Goal: Communication & Community: Answer question/provide support

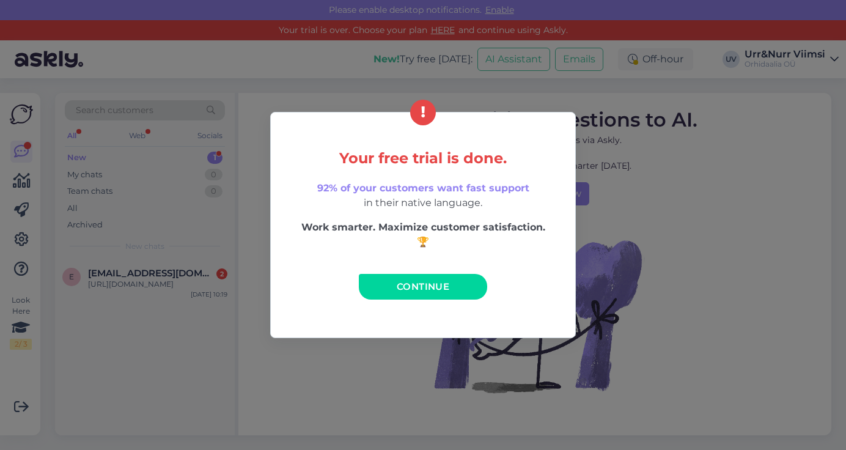
click at [385, 272] on div "Your free trial is done. 92% of your customers want fast support in their nativ…" at bounding box center [422, 225] width 305 height 226
click at [380, 283] on link "Continue" at bounding box center [423, 287] width 128 height 26
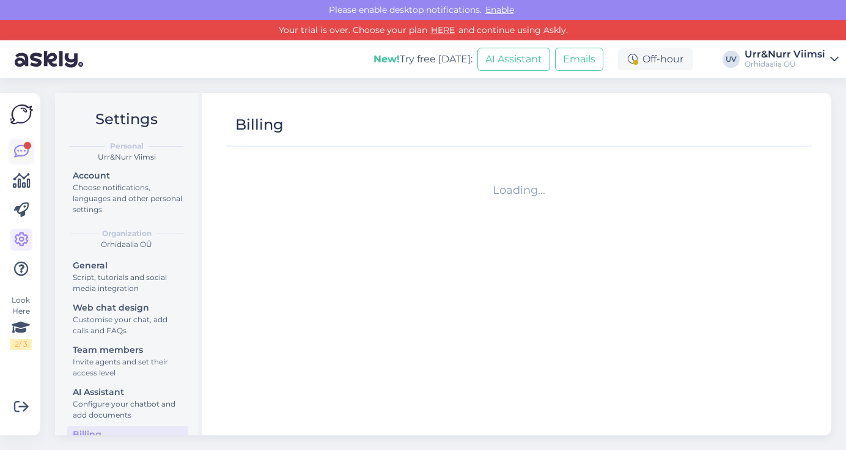
click at [25, 157] on icon at bounding box center [21, 151] width 15 height 15
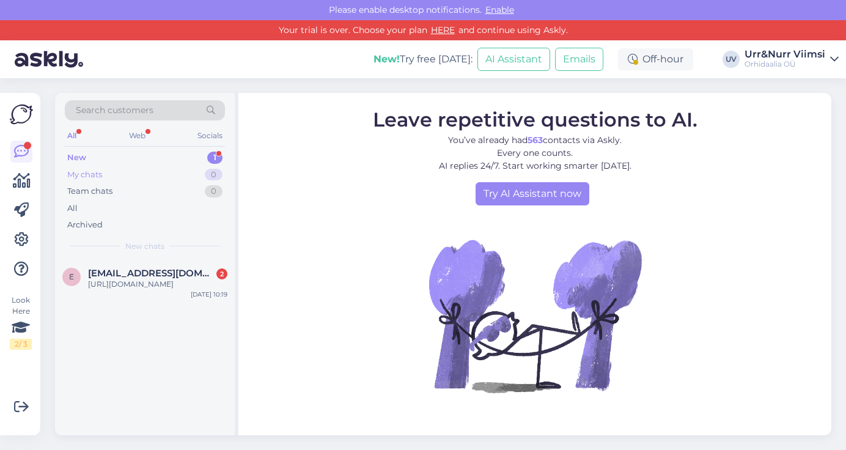
click at [150, 176] on div "My chats 0" at bounding box center [145, 174] width 160 height 17
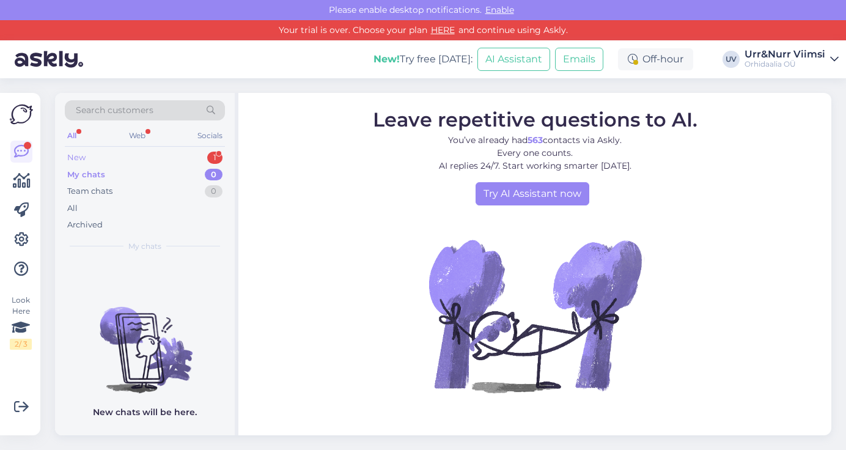
click at [194, 156] on div "New 1" at bounding box center [145, 157] width 160 height 17
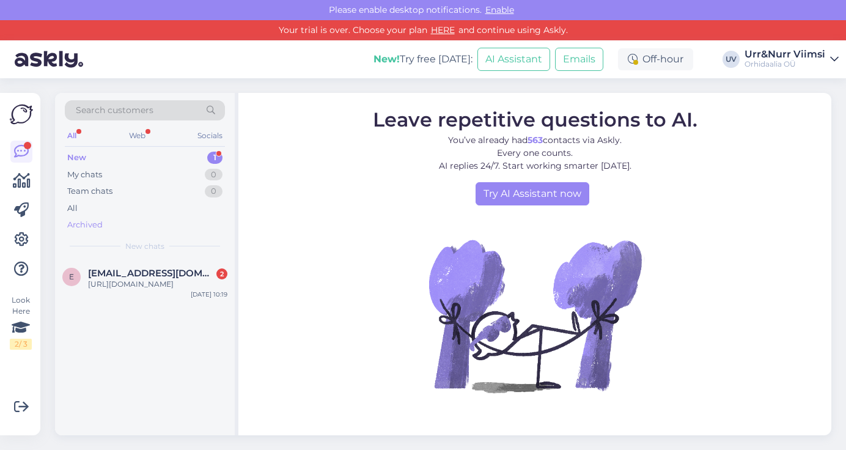
click at [92, 222] on div "Archived" at bounding box center [84, 225] width 35 height 12
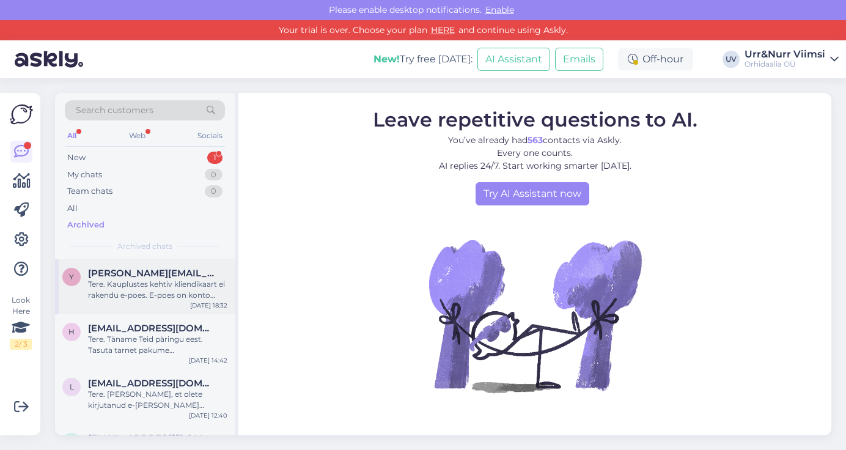
click at [165, 288] on div "Tere. Kauplustes kehtiv kliendikaart ei rakendu e-poes. E-poes on konto luues j…" at bounding box center [157, 290] width 139 height 22
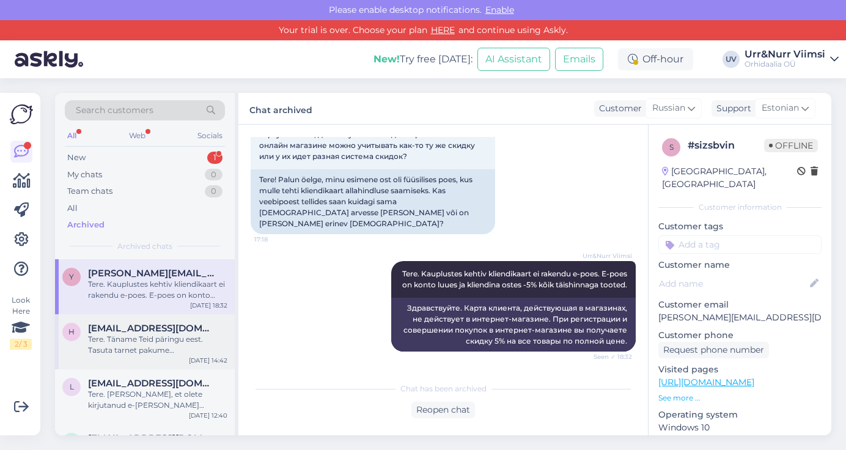
click at [161, 356] on div "h [EMAIL_ADDRESS][DOMAIN_NAME] Tere. Täname Teid päringu eest. Tasuta tarnet pa…" at bounding box center [145, 341] width 180 height 55
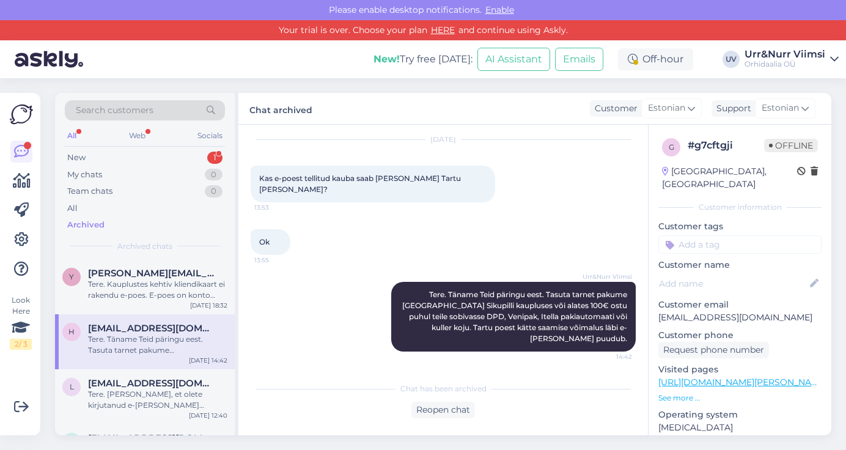
scroll to position [14, 0]
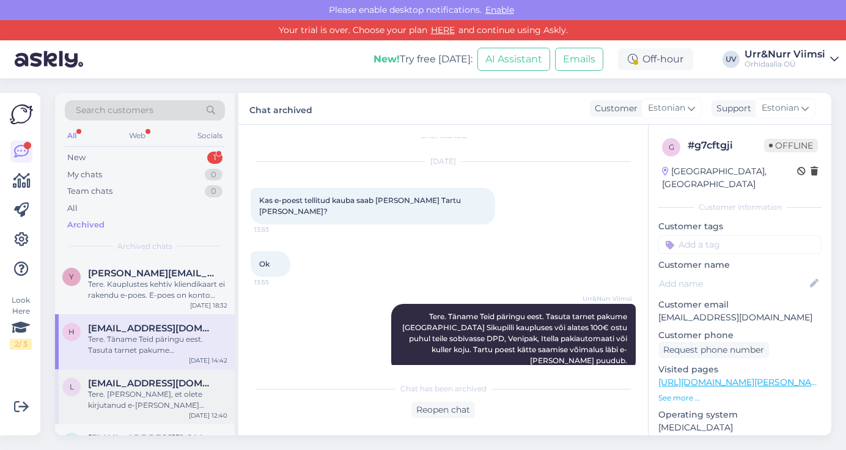
click at [136, 401] on div "Tere. [PERSON_NAME], et olete kirjutanud e-[PERSON_NAME] klienditoele. Meil puu…" at bounding box center [157, 400] width 139 height 22
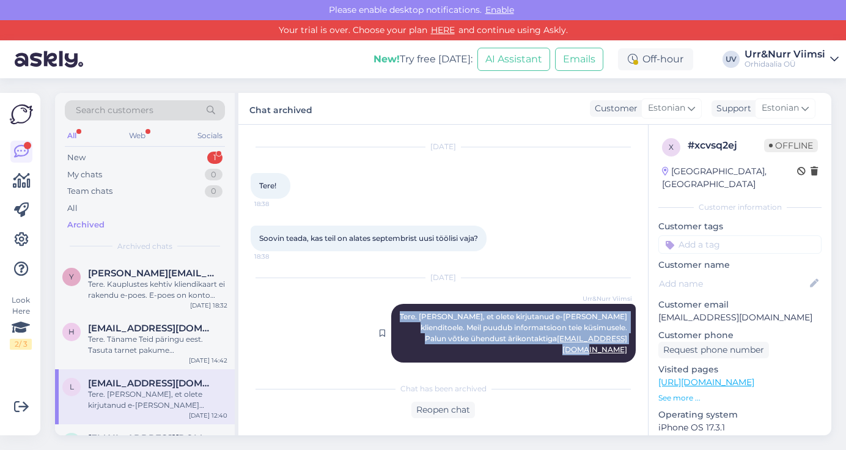
drag, startPoint x: 631, startPoint y: 341, endPoint x: 417, endPoint y: 311, distance: 216.5
click at [417, 311] on div "Urr&Nurr Viimsi Tere. [PERSON_NAME], et olete kirjutanud e-[PERSON_NAME] kliend…" at bounding box center [513, 333] width 244 height 59
copy span "Tere. [PERSON_NAME], et olete kirjutanud e-[PERSON_NAME] klienditoele. Meil puu…"
click at [100, 159] on div "New 1" at bounding box center [145, 157] width 160 height 17
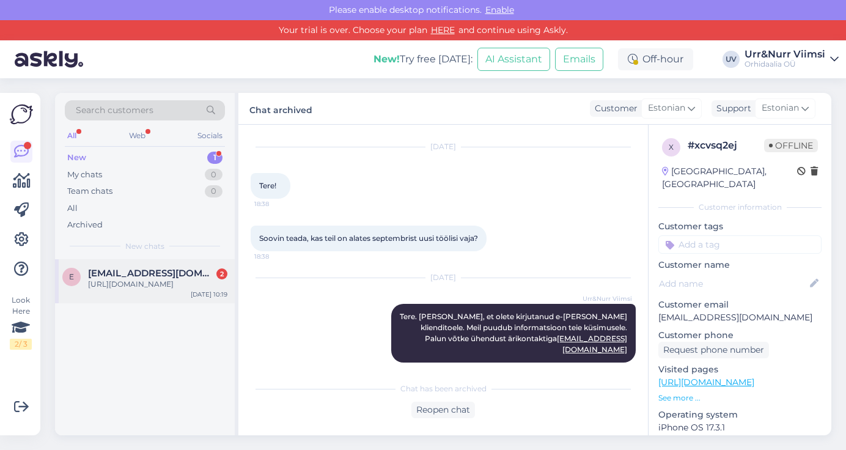
click at [130, 272] on span "[EMAIL_ADDRESS][DOMAIN_NAME]" at bounding box center [151, 273] width 127 height 11
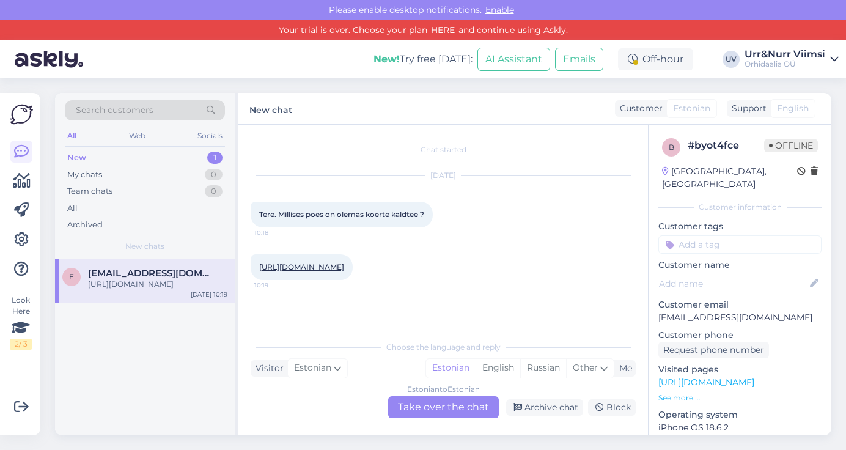
click at [470, 406] on div "Estonian to Estonian Take over the chat" at bounding box center [443, 407] width 111 height 22
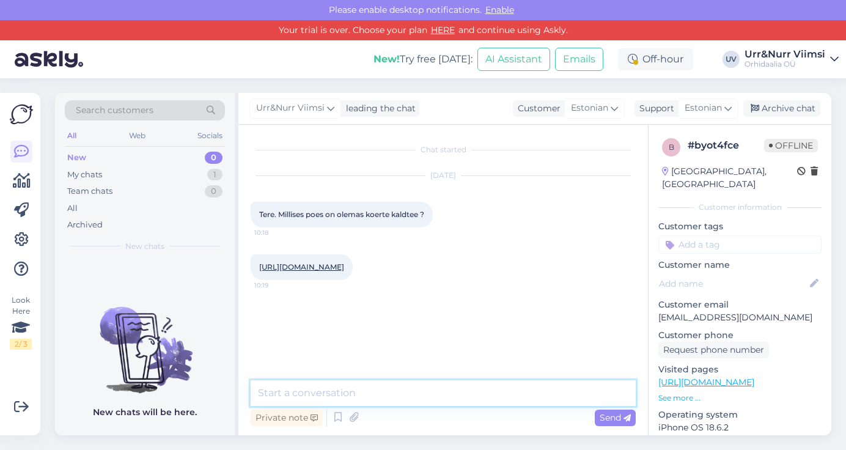
click at [384, 389] on textarea at bounding box center [442, 393] width 385 height 26
paste textarea "Tere. [PERSON_NAME], et olete kirjutanud e-[PERSON_NAME] klienditoele. Meil puu…"
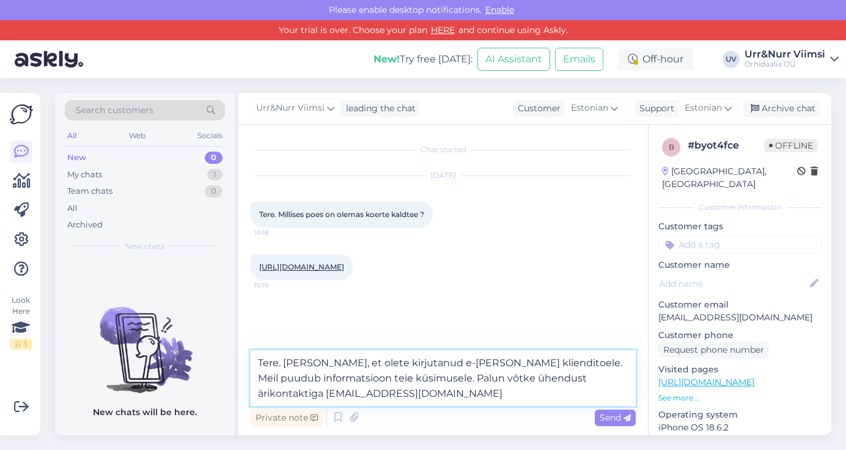
drag, startPoint x: 461, startPoint y: 393, endPoint x: 512, endPoint y: 362, distance: 59.5
click at [512, 362] on textarea "Tere. [PERSON_NAME], et olete kirjutanud e-[PERSON_NAME] klienditoele. Meil puu…" at bounding box center [442, 378] width 385 height 56
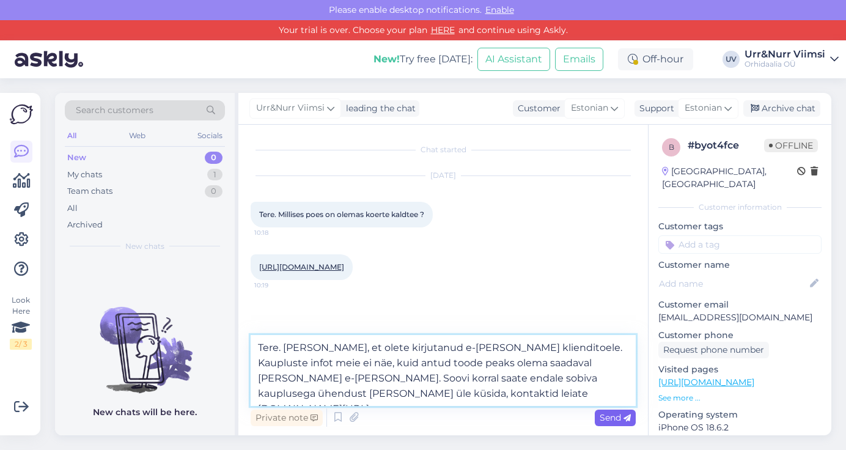
type textarea "Tere. [PERSON_NAME], et olete kirjutanud e-[PERSON_NAME] klienditoele. Kauplust…"
click at [617, 420] on span "Send" at bounding box center [614, 417] width 31 height 11
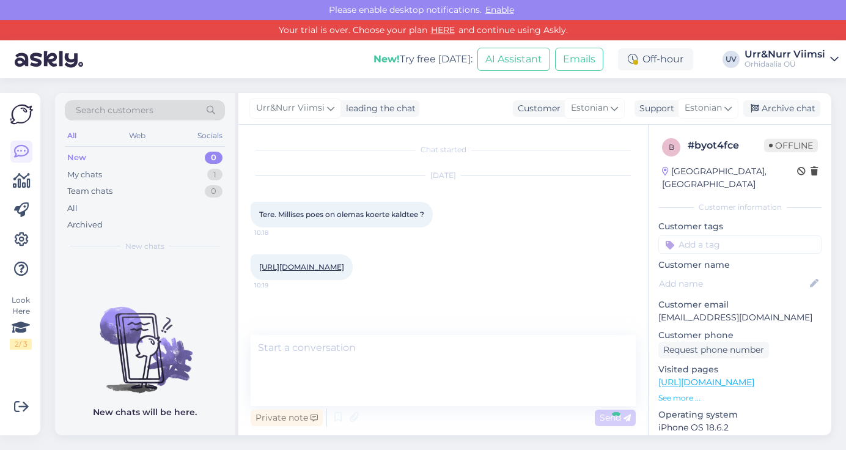
scroll to position [32, 0]
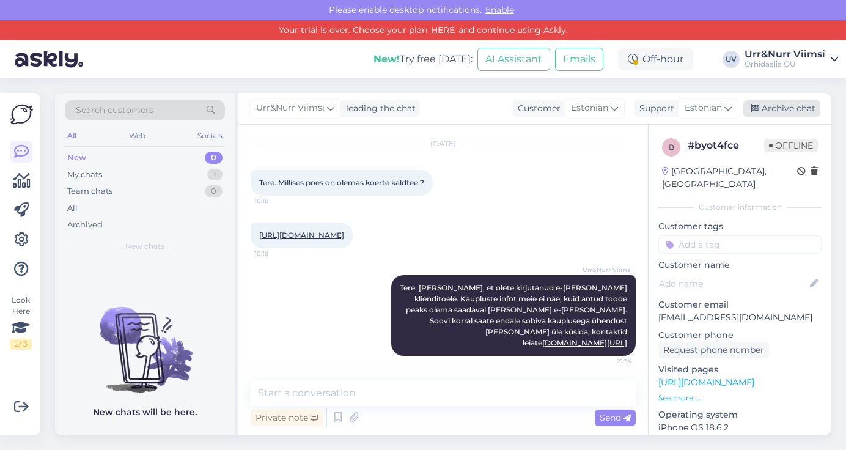
click at [769, 109] on div "Archive chat" at bounding box center [781, 108] width 77 height 16
